Goal: Navigation & Orientation: Find specific page/section

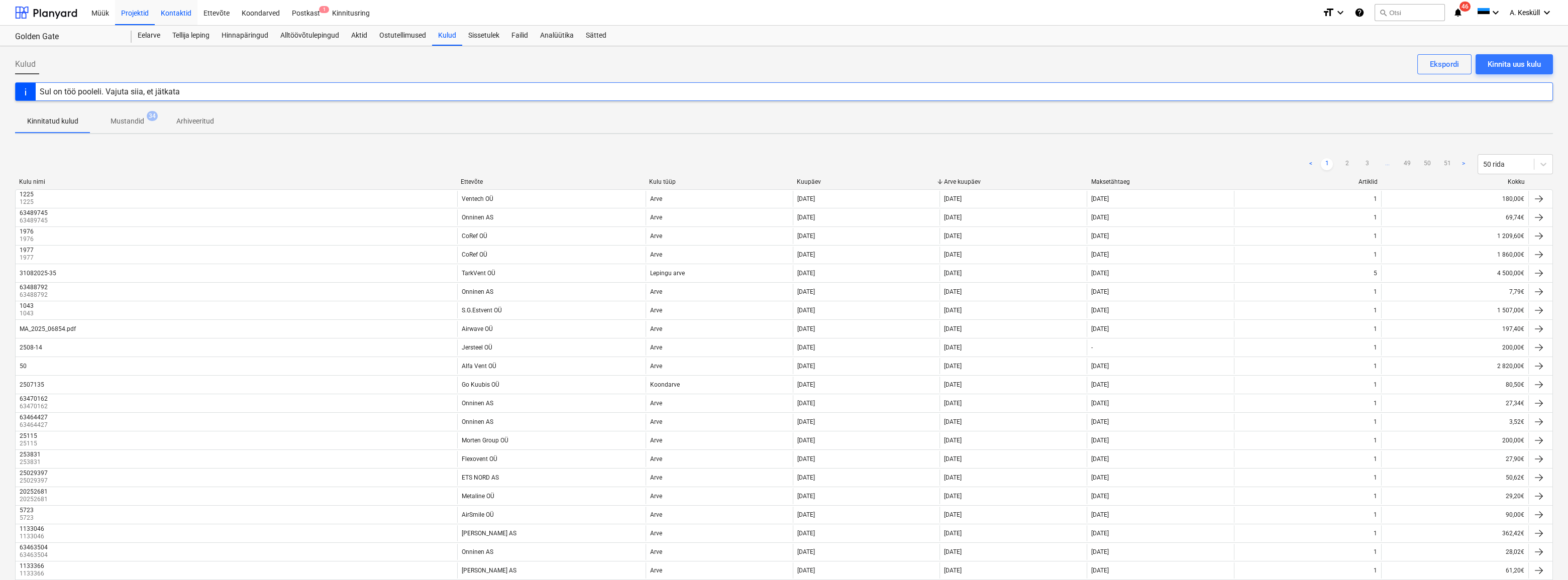
drag, startPoint x: 140, startPoint y: 36, endPoint x: 173, endPoint y: 5, distance: 45.3
click at [140, 36] on div "Eelarve" at bounding box center [148, 35] width 34 height 20
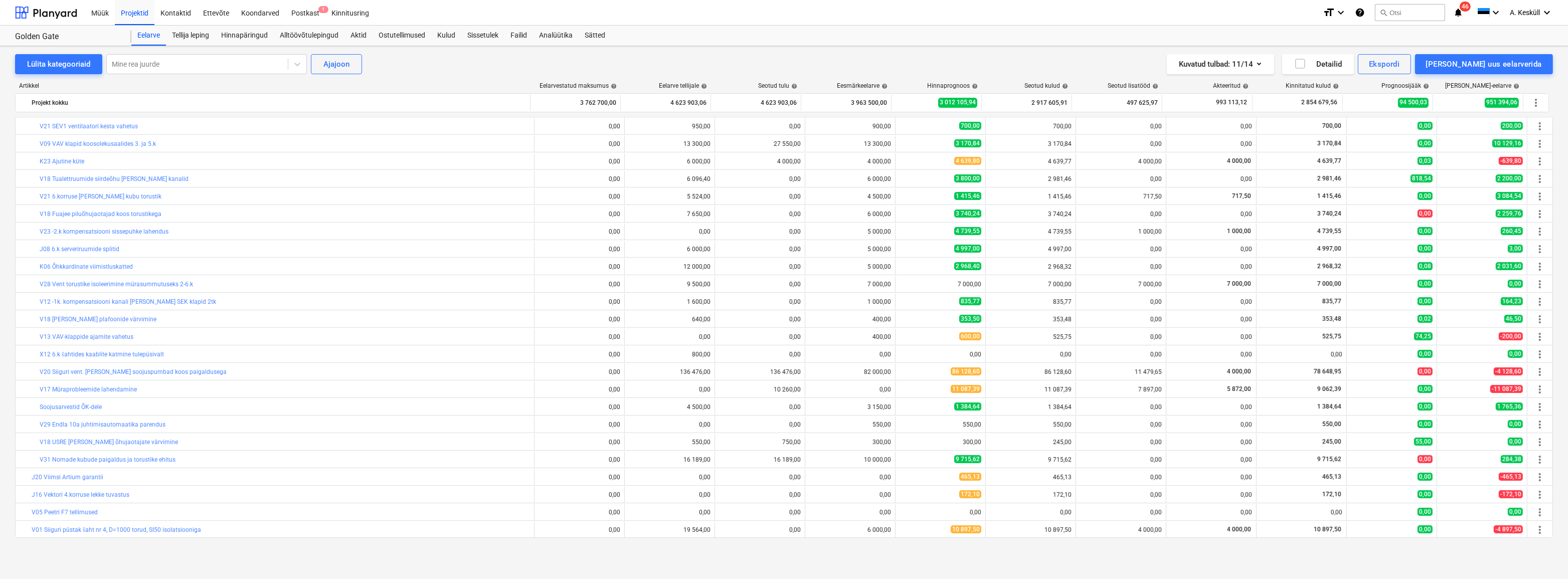
scroll to position [298, 0]
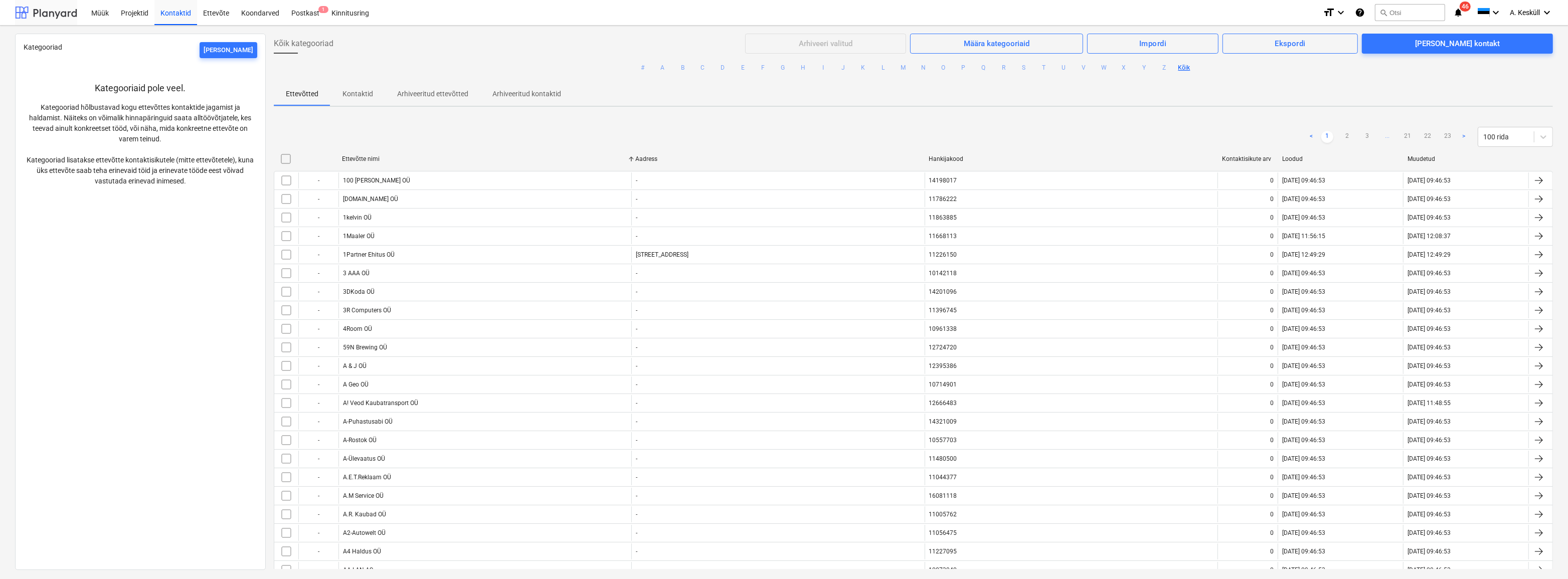
click at [55, 15] on div at bounding box center [46, 13] width 62 height 25
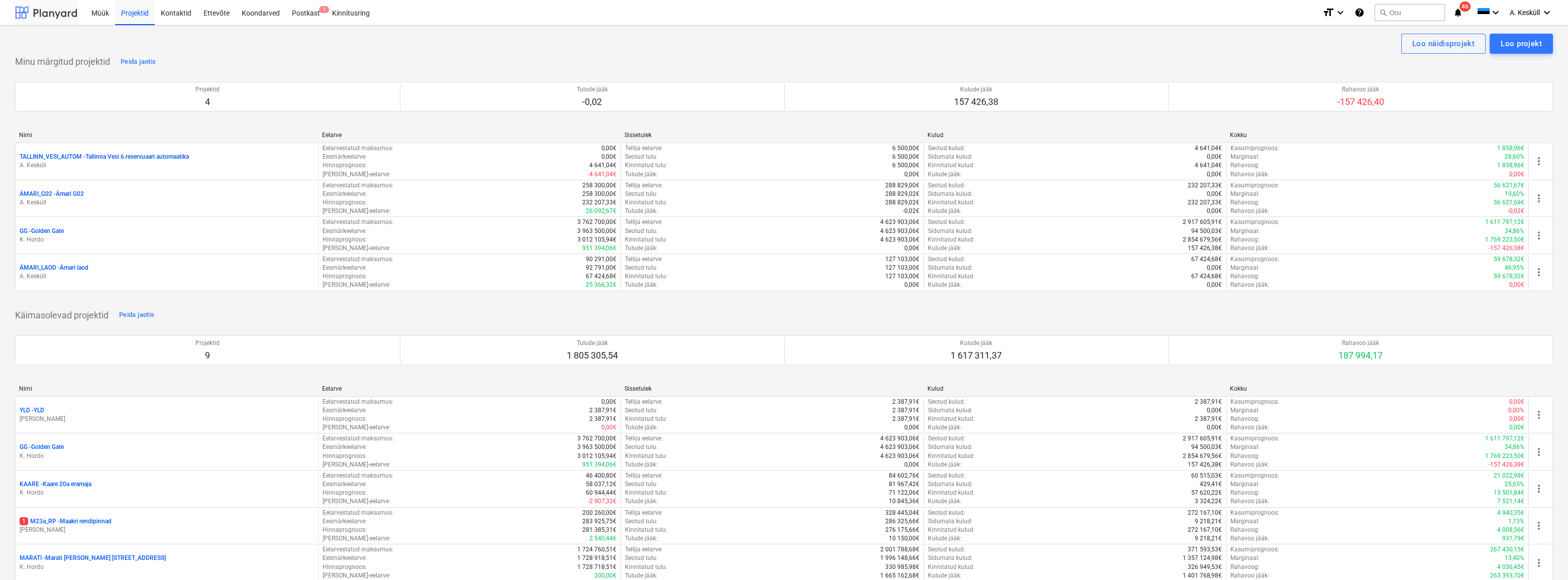
click at [60, 9] on div at bounding box center [46, 13] width 63 height 25
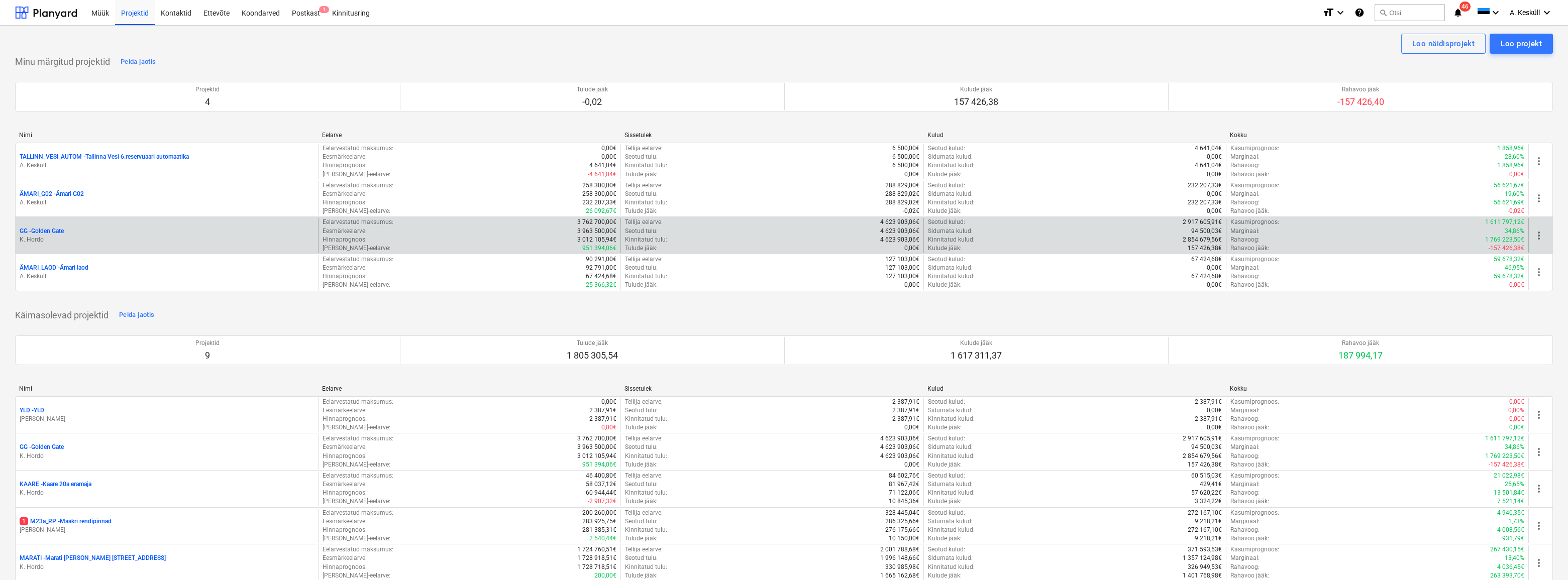
click at [60, 233] on p "GG - [GEOGRAPHIC_DATA]" at bounding box center [41, 231] width 44 height 8
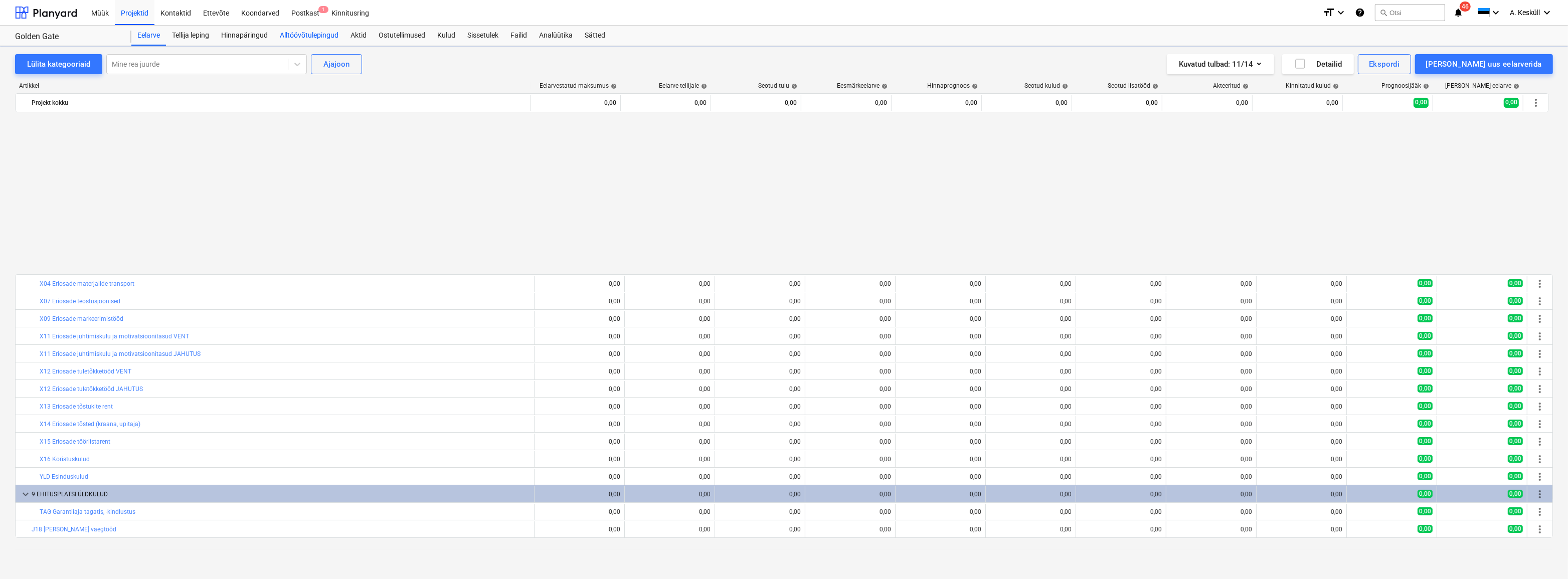
click at [297, 34] on div "Alltöövõtulepingud" at bounding box center [309, 35] width 71 height 20
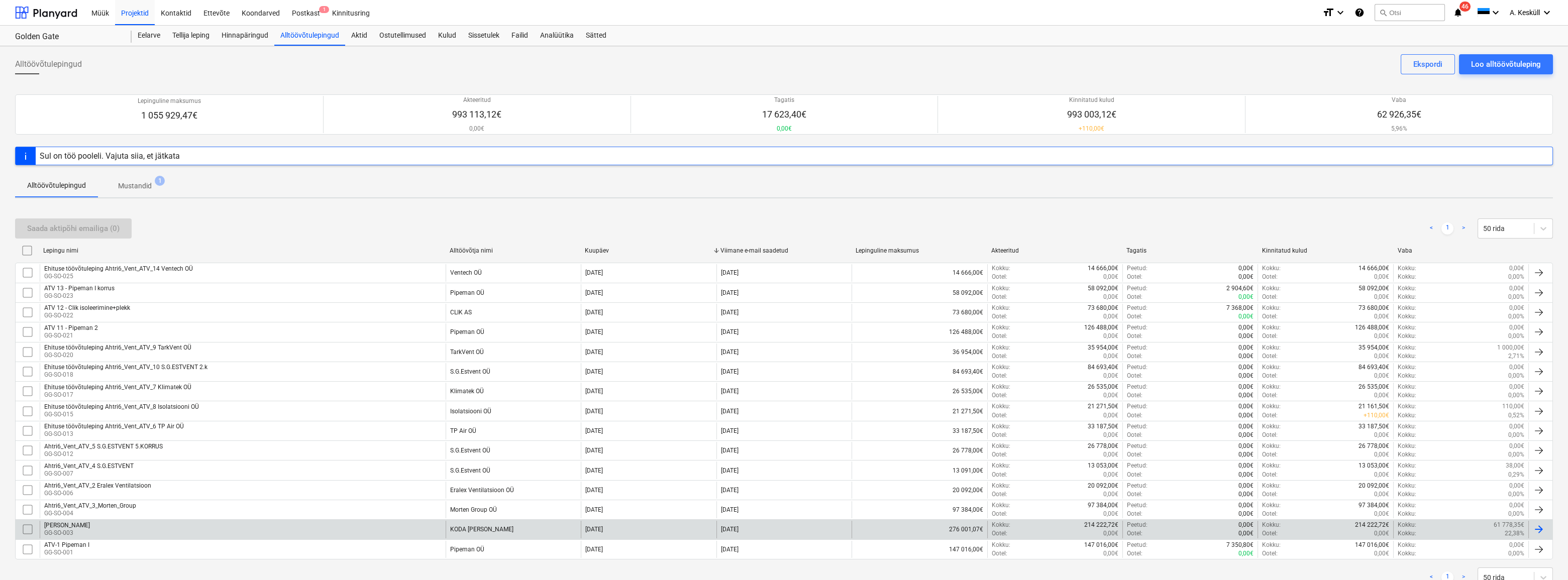
click at [1477, 525] on div "Kokku : 61 778,35€" at bounding box center [1461, 525] width 127 height 8
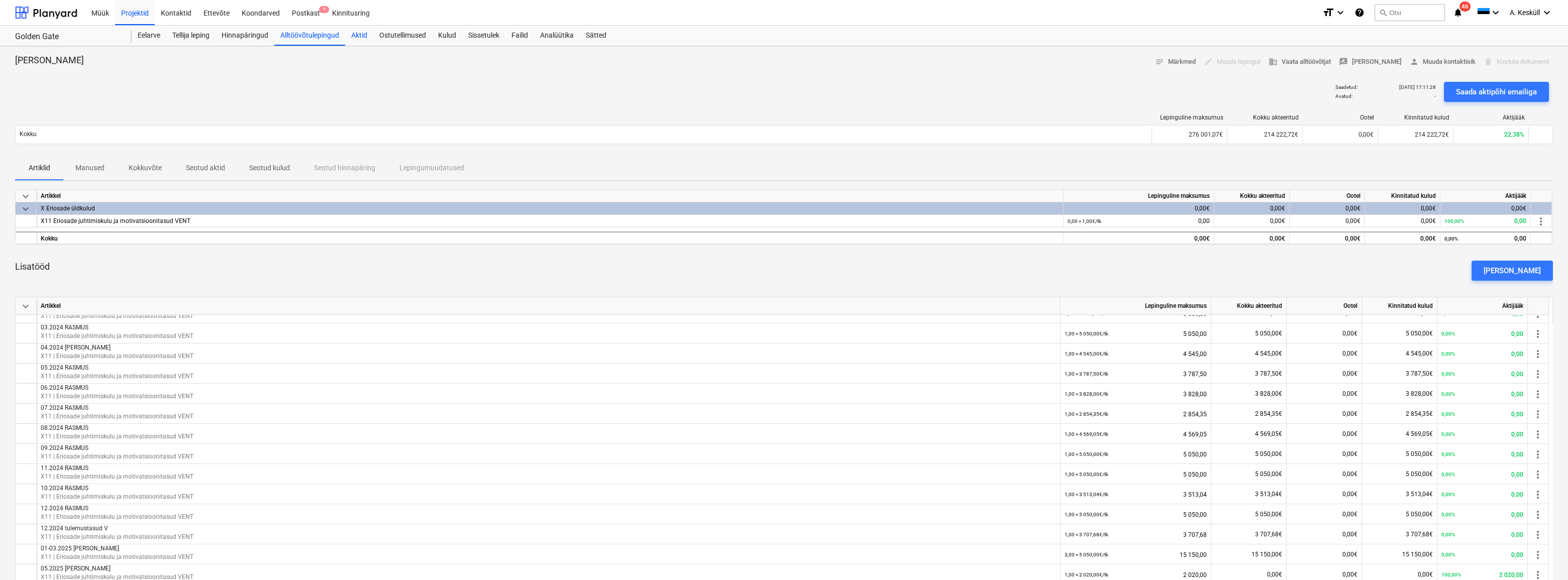
click at [353, 37] on div "Aktid" at bounding box center [359, 35] width 28 height 20
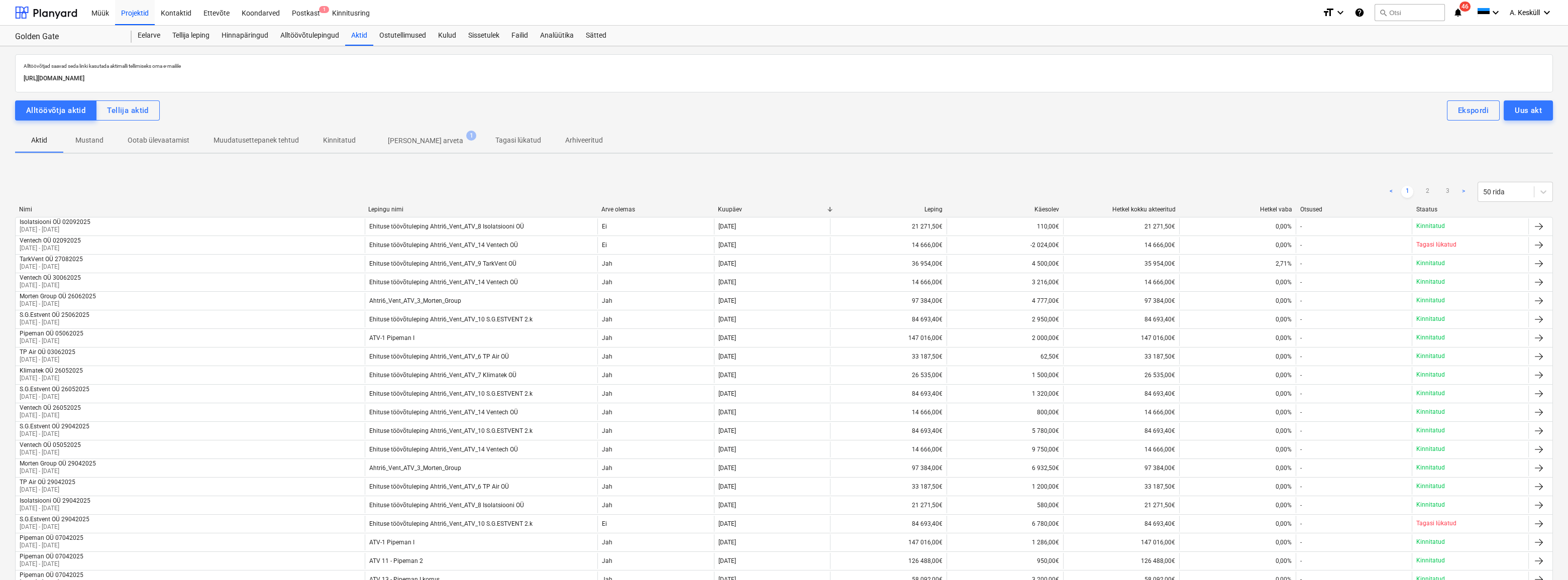
click at [733, 210] on div "Kuupäev" at bounding box center [772, 210] width 108 height 7
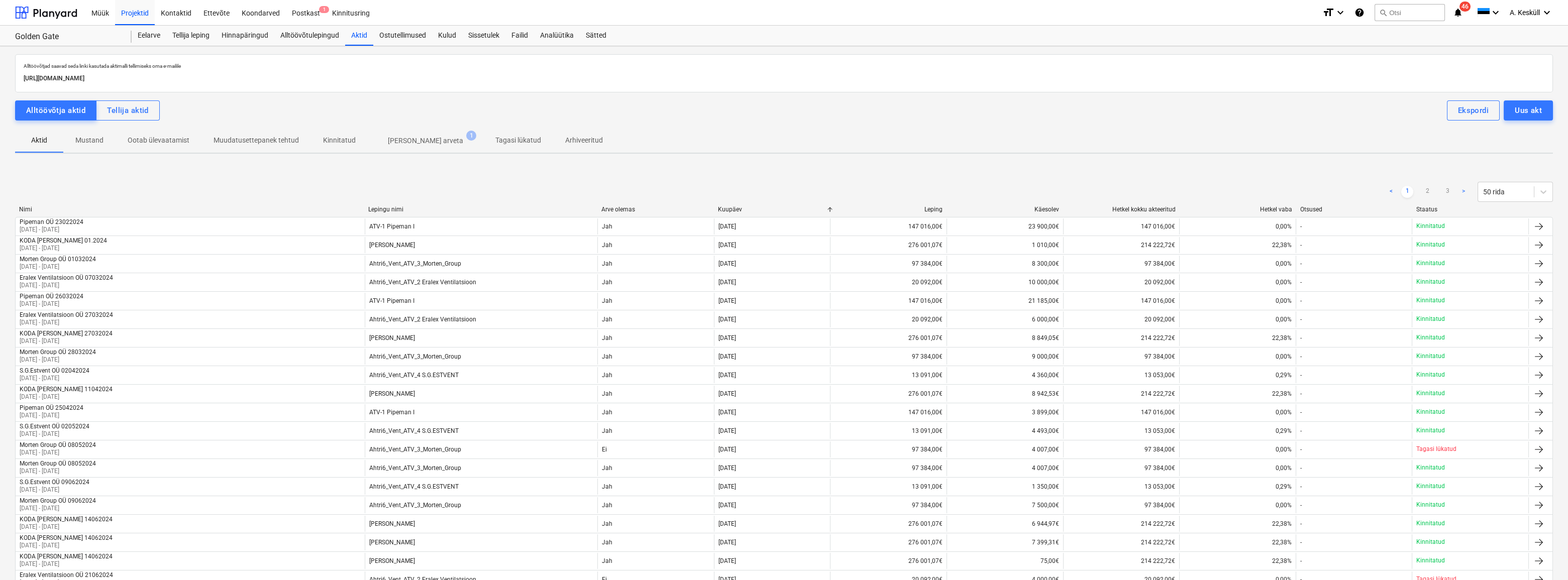
click at [733, 210] on div "Kuupäev" at bounding box center [772, 210] width 108 height 7
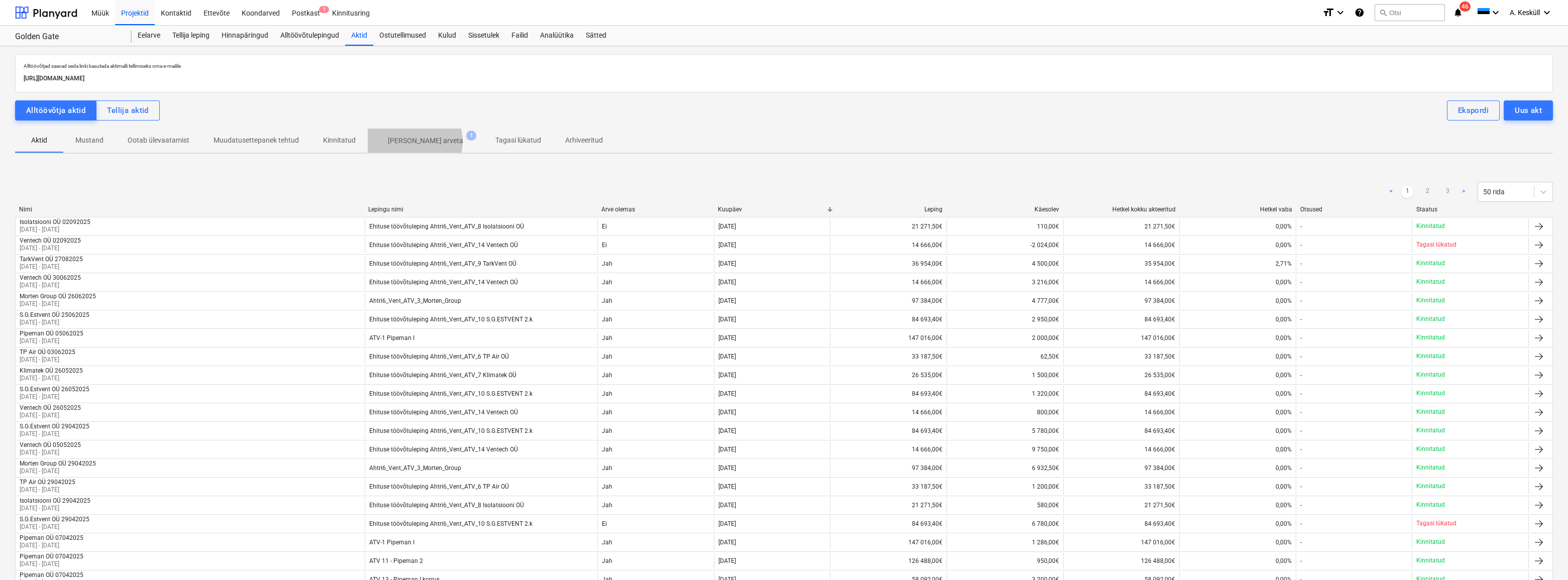
click at [411, 141] on p "[PERSON_NAME] arveta" at bounding box center [425, 141] width 75 height 11
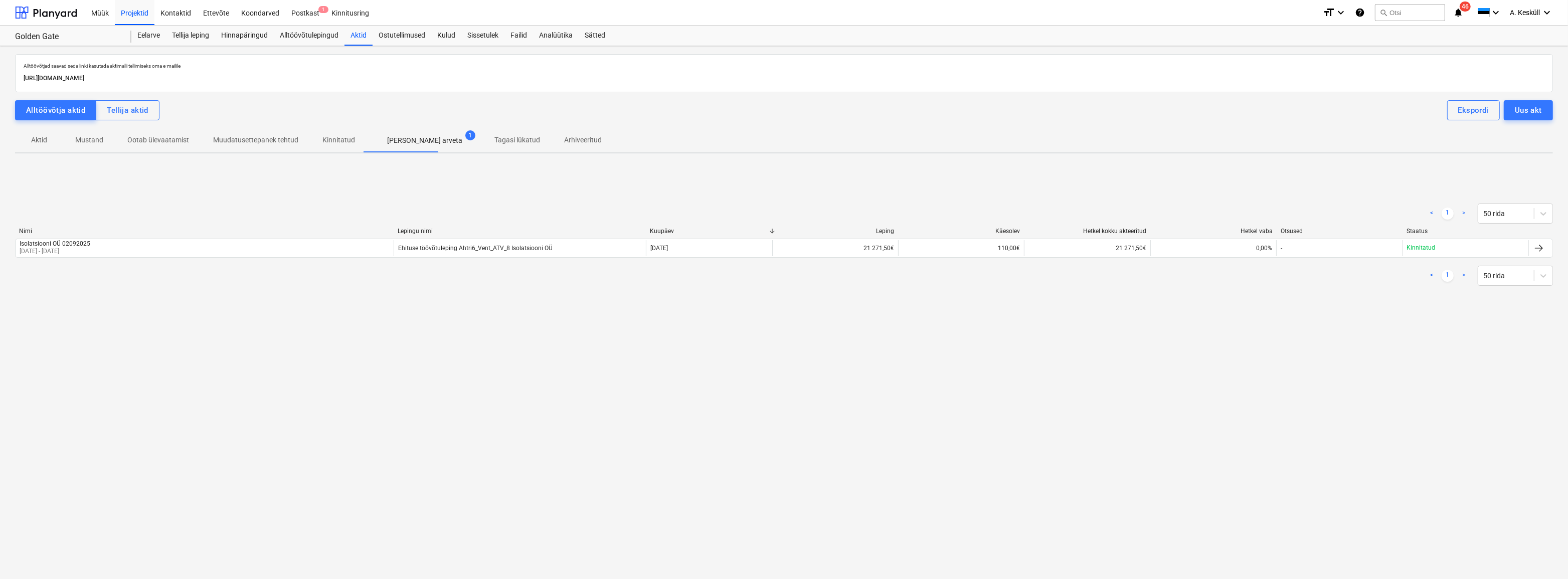
click at [86, 142] on p "Mustand" at bounding box center [89, 140] width 28 height 11
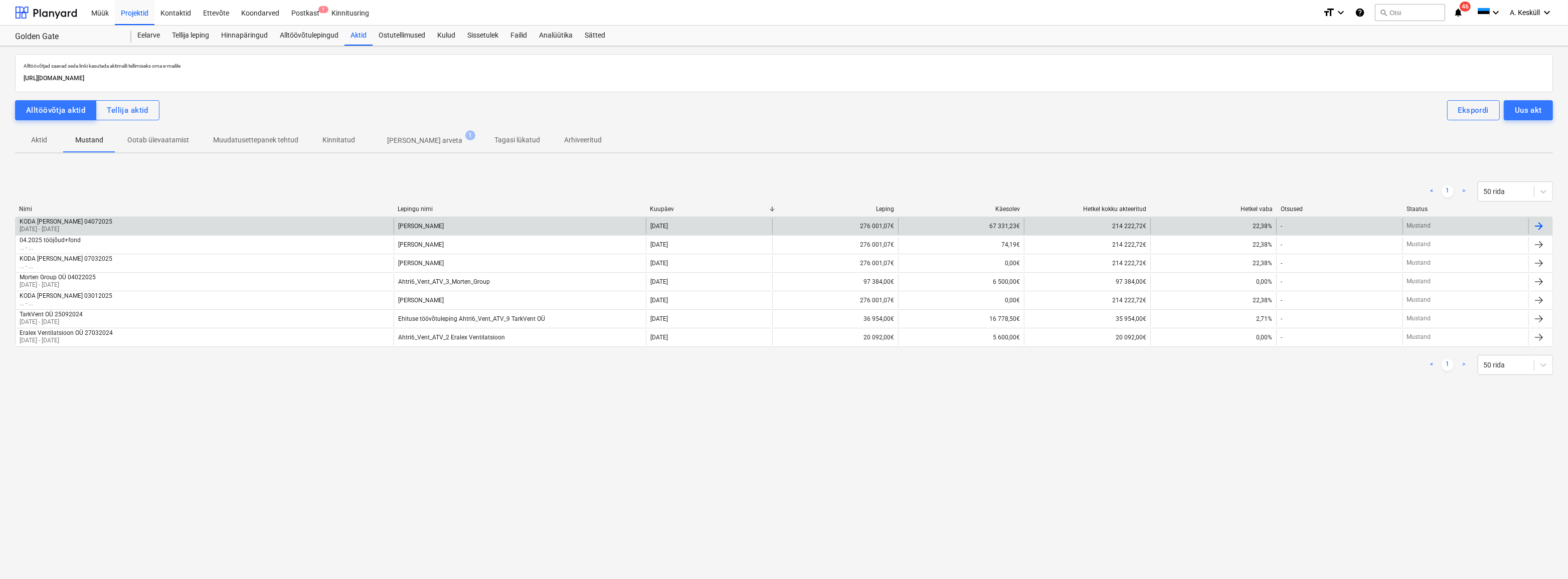
click at [72, 225] on div "KODA [PERSON_NAME] 04072025" at bounding box center [66, 222] width 93 height 7
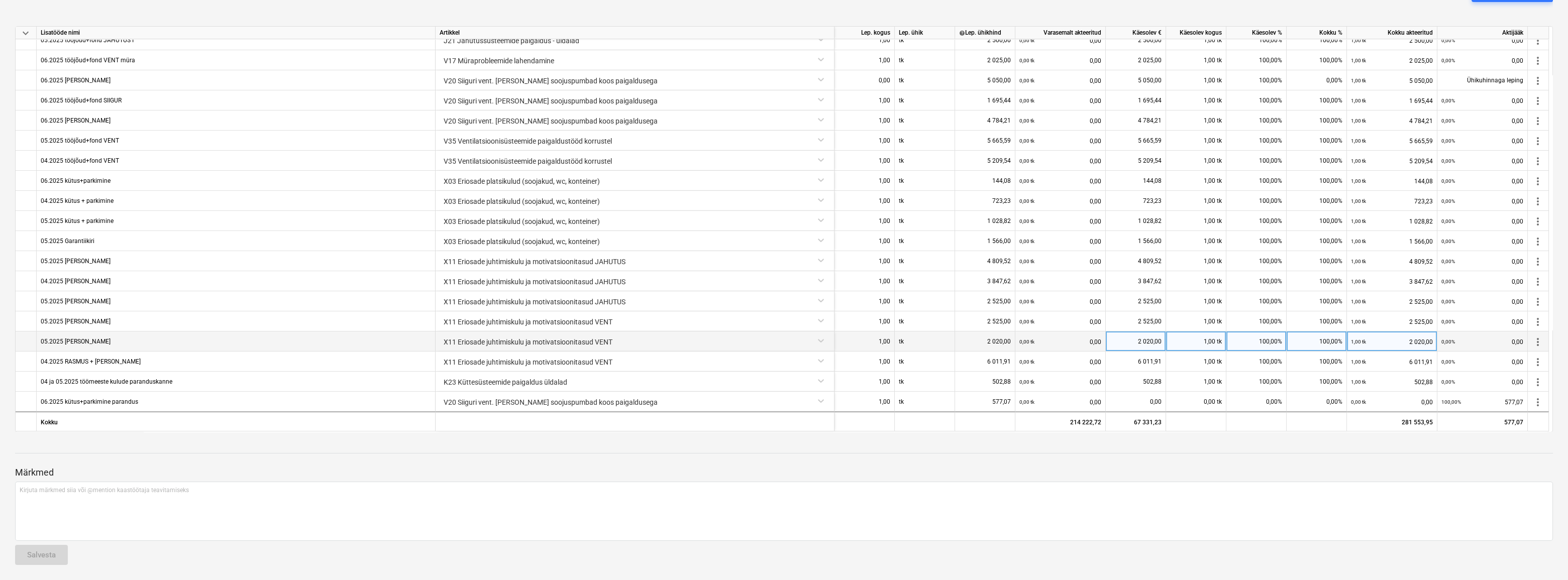
scroll to position [308, 0]
